Goal: Transaction & Acquisition: Purchase product/service

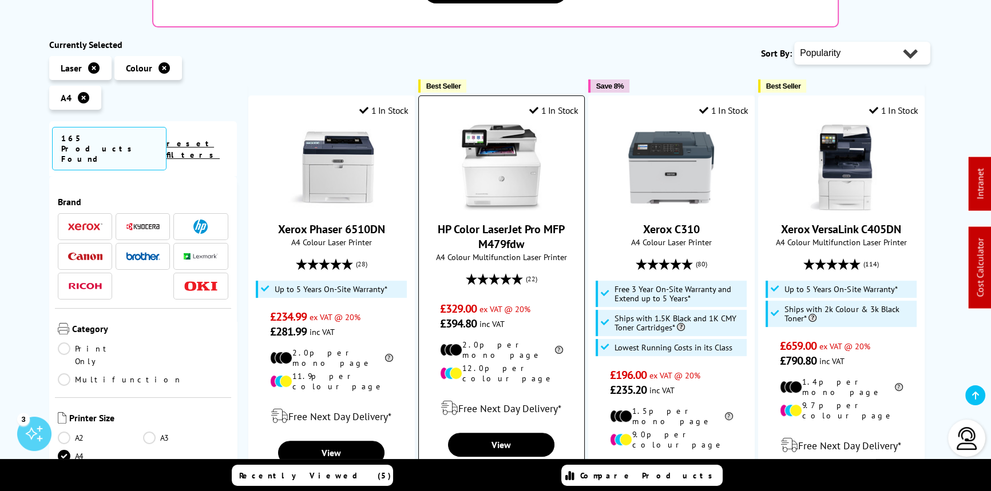
click at [520, 125] on img at bounding box center [501, 168] width 86 height 86
